Goal: Information Seeking & Learning: Learn about a topic

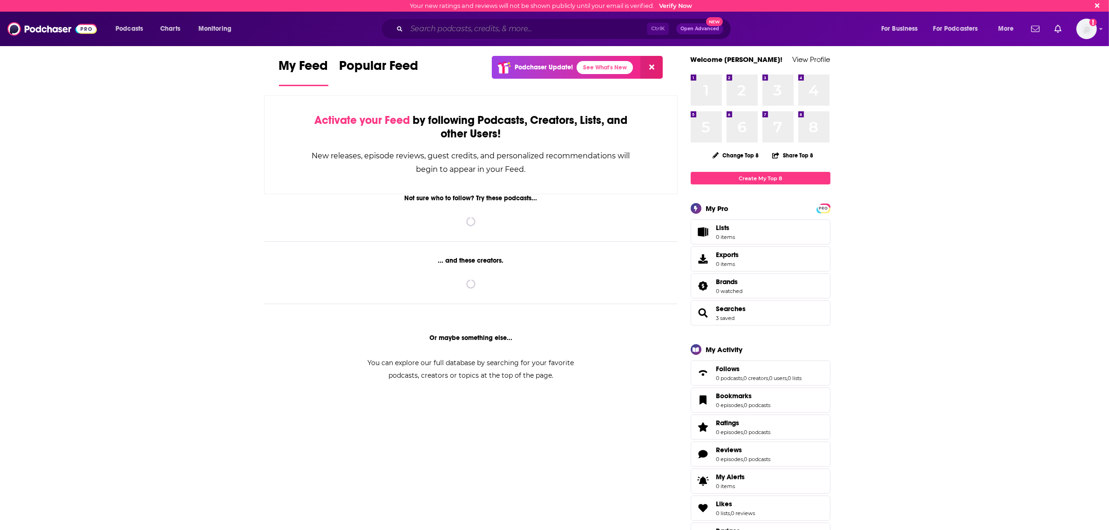
click at [460, 33] on input "Search podcasts, credits, & more..." at bounding box center [526, 28] width 240 height 15
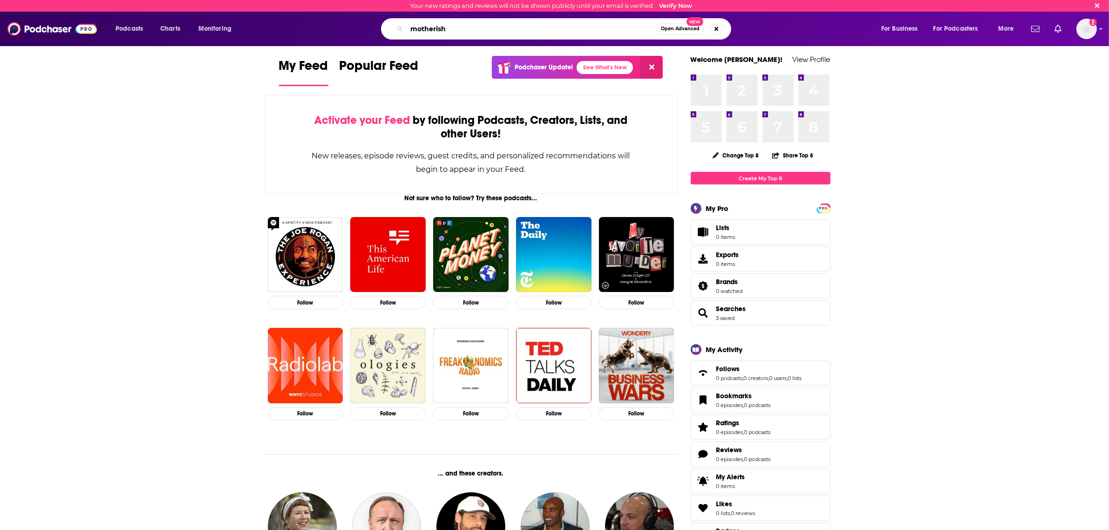
type input "motherish"
click at [671, 28] on span "Open Advanced" at bounding box center [680, 29] width 39 height 5
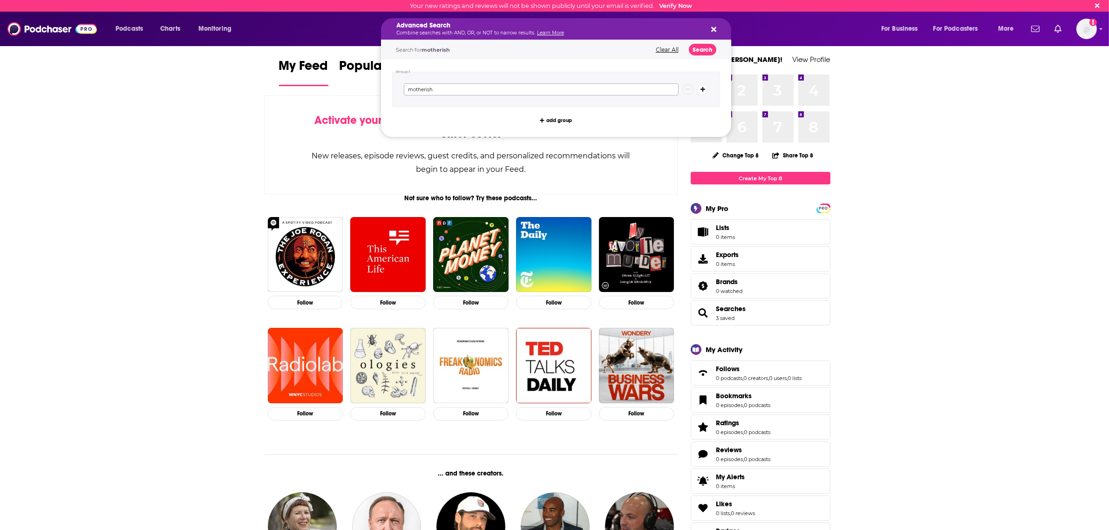
click at [658, 94] on input "motherish" at bounding box center [541, 89] width 275 height 12
click at [600, 94] on input "motherish" at bounding box center [541, 89] width 275 height 12
click at [710, 46] on button "Search" at bounding box center [702, 50] width 27 height 12
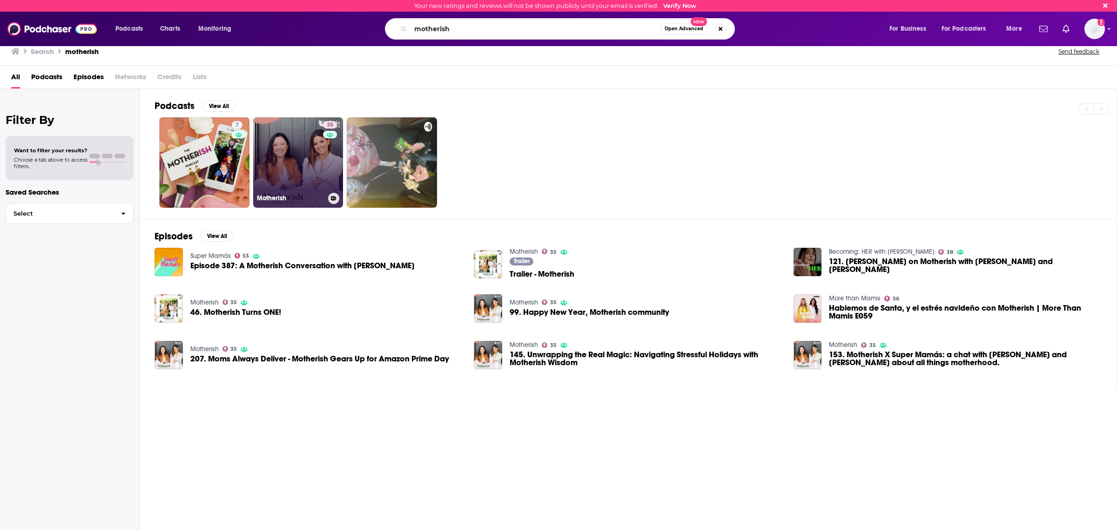
click at [305, 180] on link "35 Motherish" at bounding box center [298, 162] width 90 height 90
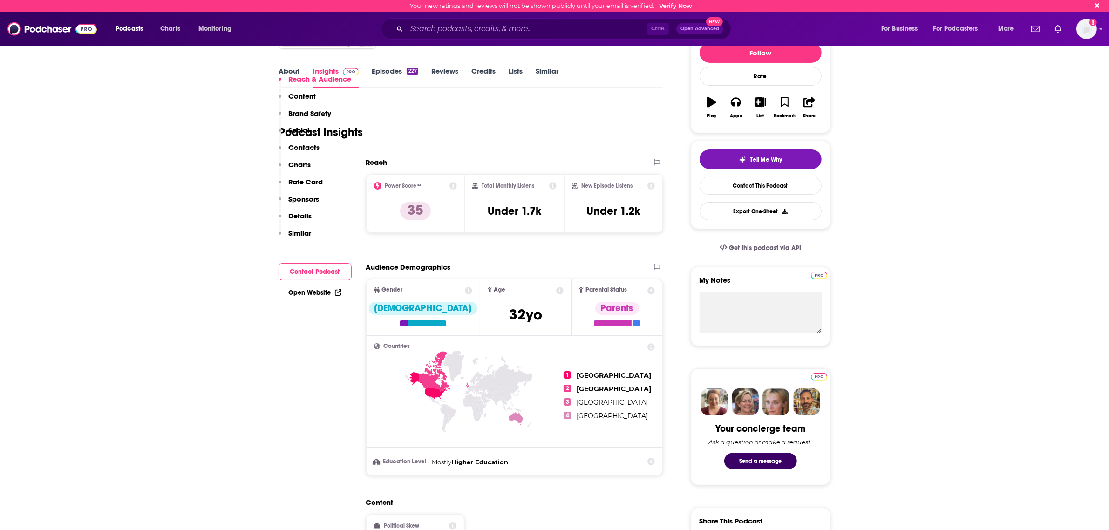
scroll to position [756, 0]
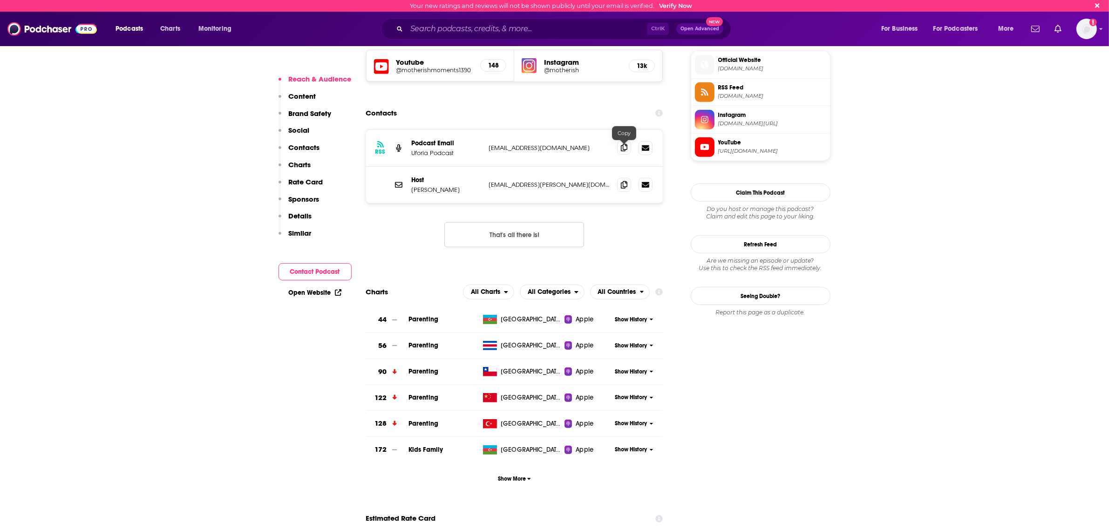
click at [625, 149] on icon at bounding box center [624, 147] width 7 height 7
